Goal: Check status: Check status

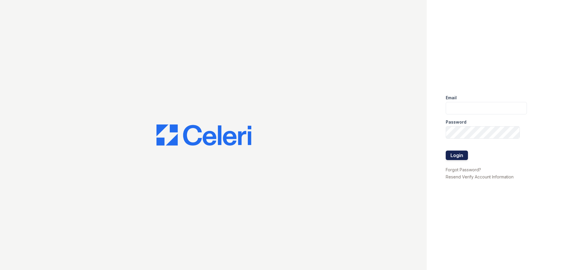
type input "[EMAIL_ADDRESS][DOMAIN_NAME]"
click at [457, 154] on button "Login" at bounding box center [457, 155] width 22 height 9
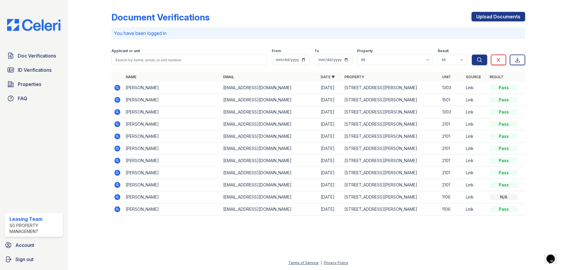
click at [118, 87] on icon at bounding box center [116, 87] width 1 height 1
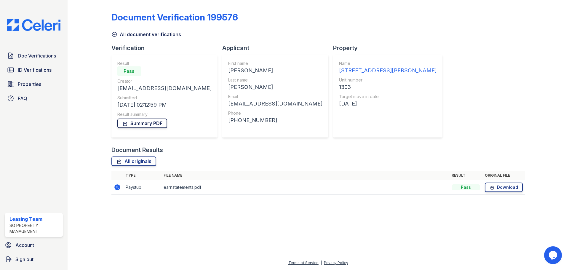
click at [156, 123] on link "Summary PDF" at bounding box center [142, 123] width 50 height 9
click at [119, 187] on icon at bounding box center [117, 187] width 6 height 6
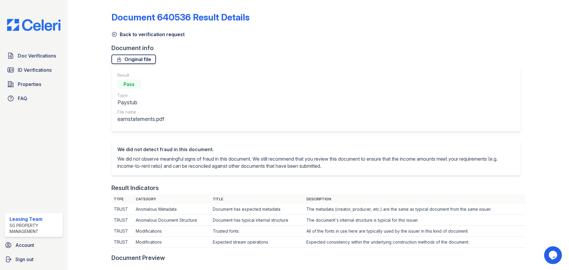
click at [139, 62] on link "Original file" at bounding box center [133, 59] width 44 height 9
click at [38, 69] on span "ID Verifications" at bounding box center [35, 69] width 34 height 7
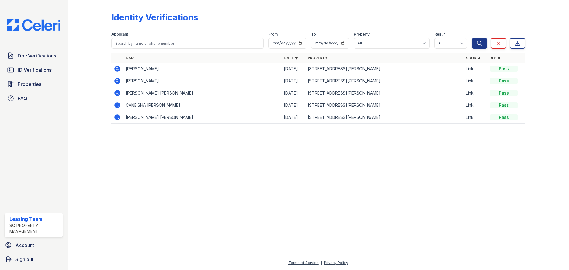
click at [119, 69] on icon at bounding box center [117, 69] width 6 height 6
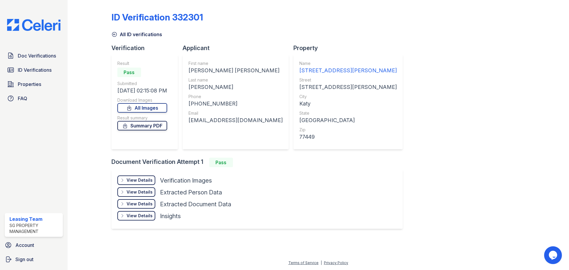
click at [152, 126] on link "Summary PDF" at bounding box center [142, 125] width 50 height 9
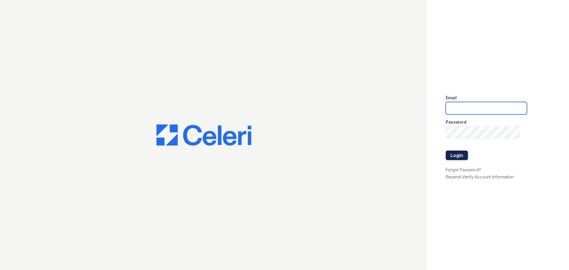
type input "[EMAIL_ADDRESS][DOMAIN_NAME]"
click at [458, 155] on button "Login" at bounding box center [457, 155] width 22 height 9
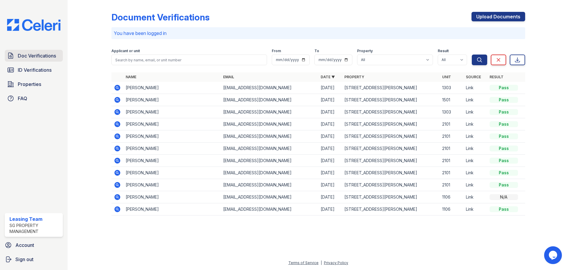
drag, startPoint x: 43, startPoint y: 53, endPoint x: 46, endPoint y: 55, distance: 3.2
click at [44, 53] on span "Doc Verifications" at bounding box center [37, 55] width 38 height 7
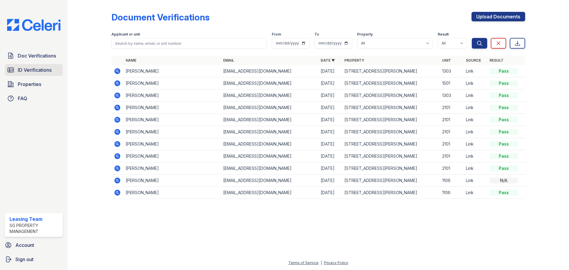
click at [50, 68] on span "ID Verifications" at bounding box center [35, 69] width 34 height 7
